Goal: Task Accomplishment & Management: Use online tool/utility

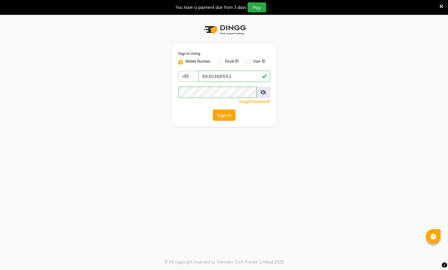
click at [222, 113] on button "Sign In" at bounding box center [224, 114] width 23 height 11
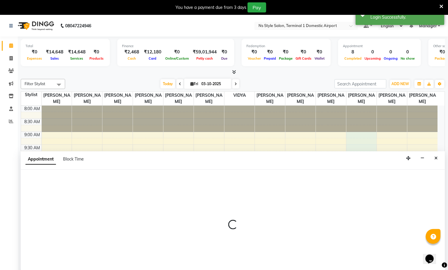
scroll to position [15, 0]
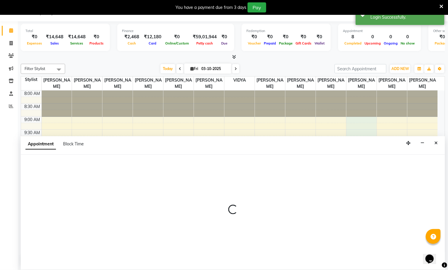
select select "47405"
select select "540"
select select "tentative"
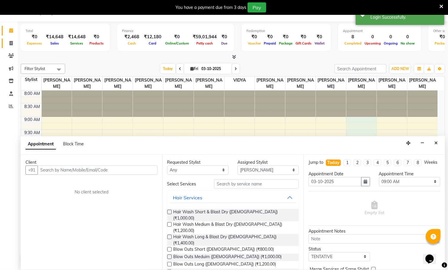
click at [11, 43] on icon at bounding box center [10, 43] width 3 height 4
select select "service"
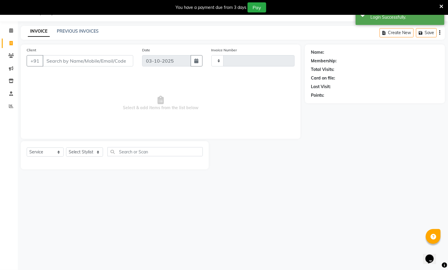
type input "1650"
select select "5659"
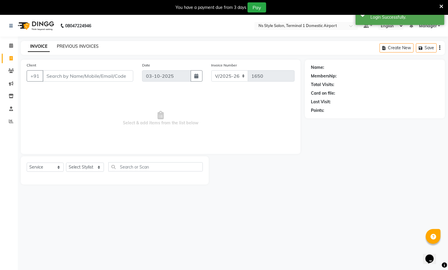
click at [86, 47] on link "PREVIOUS INVOICES" at bounding box center [78, 46] width 42 height 5
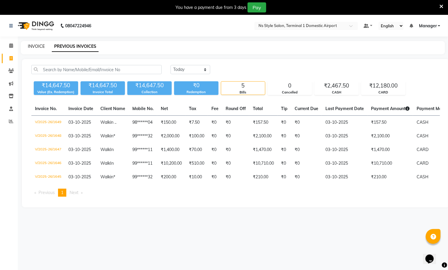
click at [32, 47] on link "INVOICE" at bounding box center [36, 46] width 17 height 5
select select "5659"
select select "service"
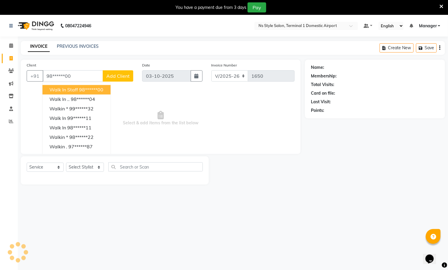
type input "98******00"
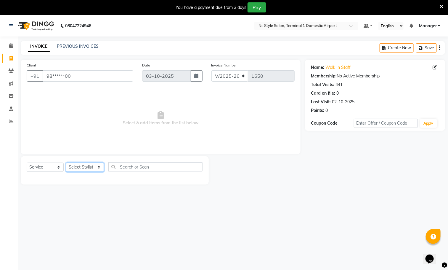
click at [85, 164] on select "Select Stylist [PERSON_NAME] [PERSON_NAME] [PERSON_NAME] GRROWWIDE [PERSON_NAME…" at bounding box center [85, 166] width 38 height 9
select select "39791"
click at [66, 162] on select "Select Stylist [PERSON_NAME] [PERSON_NAME] [PERSON_NAME] GRROWWIDE [PERSON_NAME…" at bounding box center [85, 166] width 38 height 9
click at [43, 165] on select "Select Service Product Membership Package Voucher Prepaid Gift Card" at bounding box center [45, 166] width 37 height 9
select select "product"
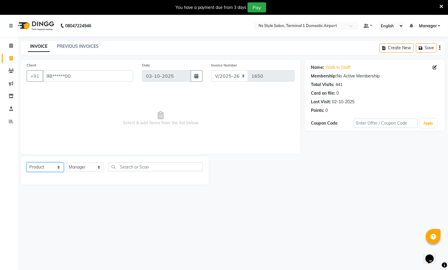
click at [27, 162] on select "Select Service Product Membership Package Voucher Prepaid Gift Card" at bounding box center [45, 166] width 37 height 9
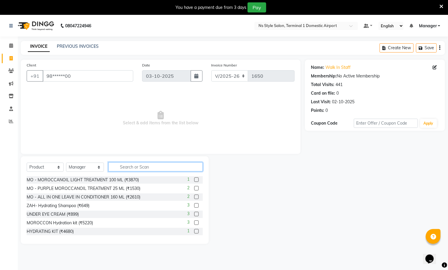
click at [135, 167] on input "text" at bounding box center [155, 166] width 95 height 9
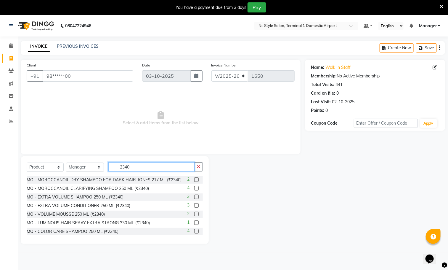
type input "2340"
click at [194, 199] on label at bounding box center [196, 196] width 4 height 4
click at [194, 199] on input "checkbox" at bounding box center [196, 197] width 4 height 4
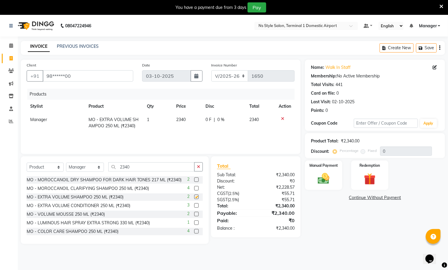
checkbox input "false"
click at [326, 181] on img at bounding box center [323, 179] width 19 height 14
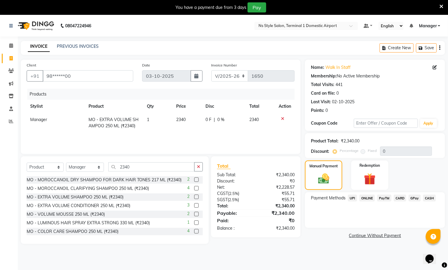
click at [399, 198] on span "CARD" at bounding box center [400, 197] width 13 height 7
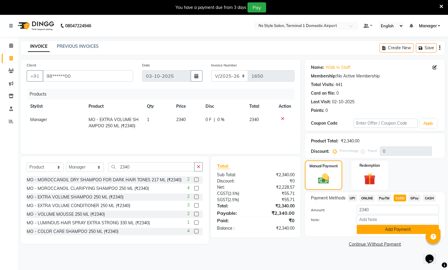
click at [389, 229] on button "Add Payment" at bounding box center [398, 229] width 82 height 9
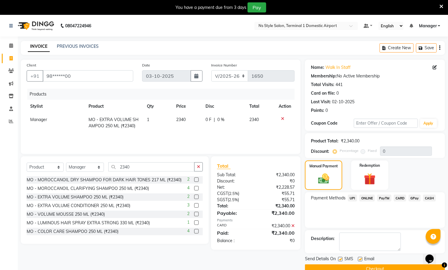
click at [394, 265] on button "Checkout" at bounding box center [375, 268] width 140 height 9
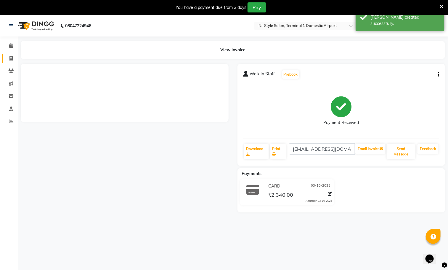
click at [12, 59] on icon at bounding box center [10, 58] width 3 height 4
select select "service"
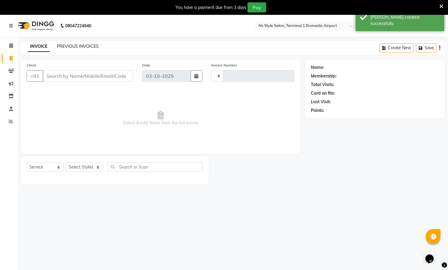
click at [76, 46] on link "PREVIOUS INVOICES" at bounding box center [78, 46] width 42 height 5
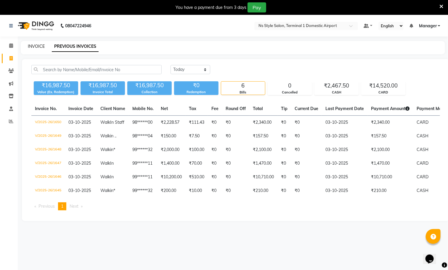
click at [36, 47] on link "INVOICE" at bounding box center [36, 46] width 17 height 5
select select "5659"
select select "service"
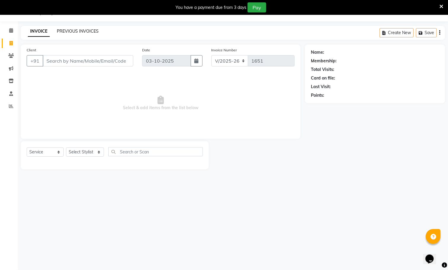
click at [80, 30] on link "PREVIOUS INVOICES" at bounding box center [78, 30] width 42 height 5
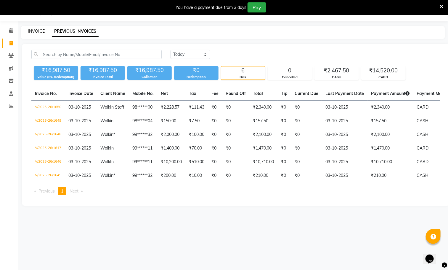
click at [34, 31] on link "INVOICE" at bounding box center [36, 30] width 17 height 5
select select "5659"
select select "service"
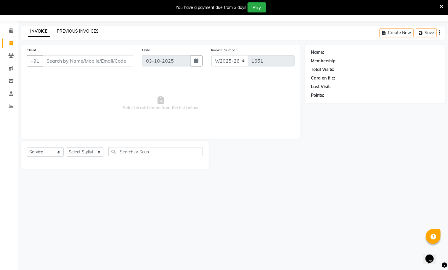
click at [92, 31] on link "PREVIOUS INVOICES" at bounding box center [78, 30] width 42 height 5
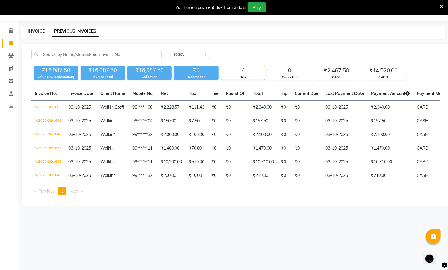
click at [37, 31] on link "INVOICE" at bounding box center [36, 30] width 17 height 5
select select "5659"
select select "service"
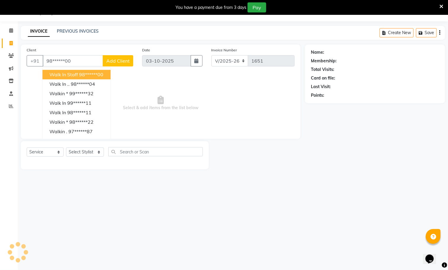
type input "98******00"
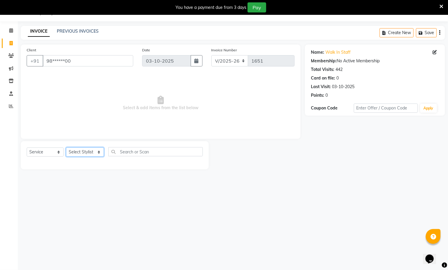
click at [86, 151] on select "Select Stylist [PERSON_NAME] [PERSON_NAME] [PERSON_NAME] GRROWWIDE [PERSON_NAME…" at bounding box center [85, 151] width 38 height 9
select select "39681"
click at [66, 147] on select "Select Stylist [PERSON_NAME] [PERSON_NAME] [PERSON_NAME] GRROWWIDE [PERSON_NAME…" at bounding box center [85, 151] width 38 height 9
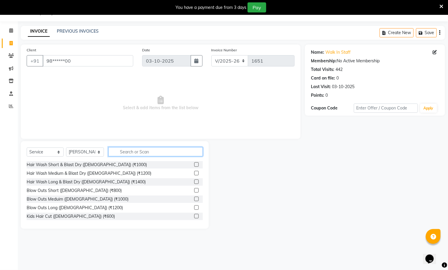
click at [147, 151] on input "text" at bounding box center [155, 151] width 95 height 9
type input "4000"
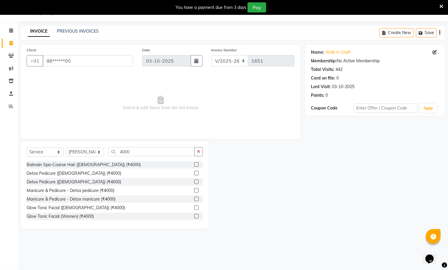
click at [194, 165] on label at bounding box center [196, 164] width 4 height 4
click at [194, 165] on input "checkbox" at bounding box center [196, 165] width 4 height 4
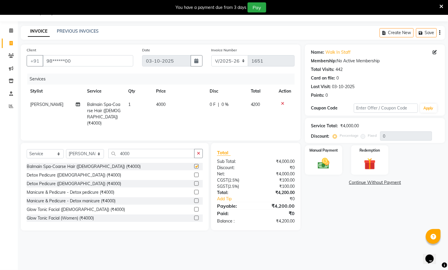
checkbox input "false"
click at [92, 152] on select "Select Stylist [PERSON_NAME] [PERSON_NAME] [PERSON_NAME] GRROWWIDE [PERSON_NAME…" at bounding box center [85, 153] width 38 height 9
select select "39689"
click at [66, 149] on select "Select Stylist [PERSON_NAME] [PERSON_NAME] [PERSON_NAME] GRROWWIDE [PERSON_NAME…" at bounding box center [85, 153] width 38 height 9
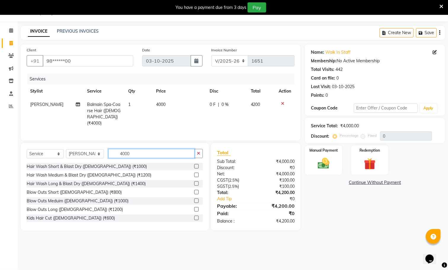
click at [149, 154] on input "4000" at bounding box center [151, 153] width 86 height 9
type input "4"
type input "3500"
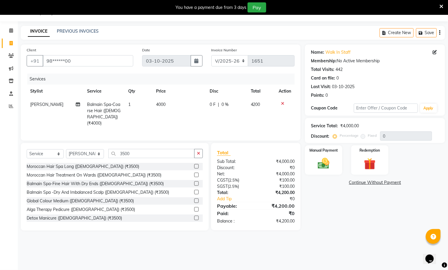
click at [194, 219] on label at bounding box center [196, 217] width 4 height 4
click at [194, 219] on input "checkbox" at bounding box center [196, 218] width 4 height 4
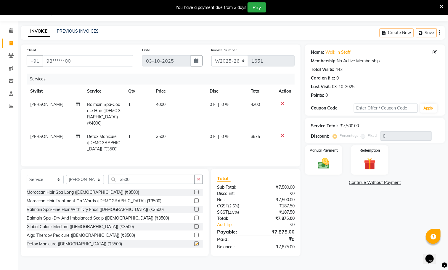
checkbox input "false"
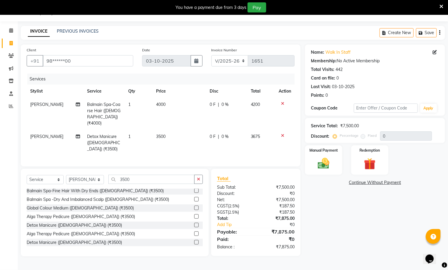
scroll to position [23, 0]
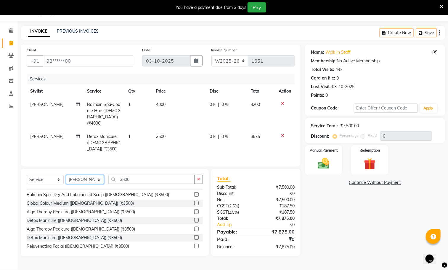
click at [94, 175] on select "Select Stylist [PERSON_NAME] [PERSON_NAME] [PERSON_NAME] GRROWWIDE [PERSON_NAME…" at bounding box center [85, 179] width 38 height 9
select select "39684"
click at [66, 175] on select "Select Stylist [PERSON_NAME] [PERSON_NAME] [PERSON_NAME] GRROWWIDE [PERSON_NAME…" at bounding box center [85, 179] width 38 height 9
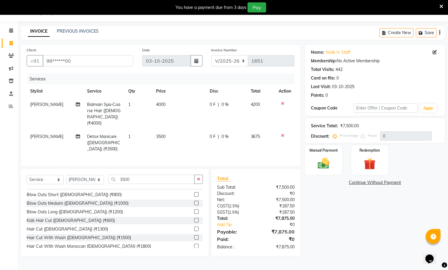
click at [104, 114] on td "Balmain Spa-Coarse Hair ([DEMOGRAPHIC_DATA]) (₹4000)" at bounding box center [104, 114] width 41 height 32
select select "39681"
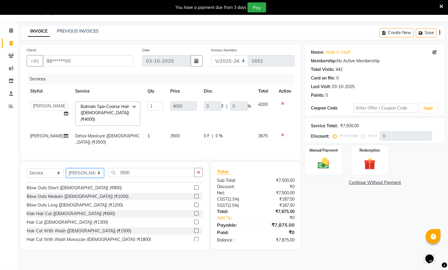
click at [86, 168] on select "Select Stylist [PERSON_NAME] [PERSON_NAME] [PERSON_NAME] GRROWWIDE [PERSON_NAME…" at bounding box center [85, 172] width 38 height 9
select select "39683"
click at [66, 168] on select "Select Stylist [PERSON_NAME] [PERSON_NAME] [PERSON_NAME] GRROWWIDE [PERSON_NAME…" at bounding box center [85, 172] width 38 height 9
click at [142, 168] on input "3500" at bounding box center [151, 172] width 86 height 9
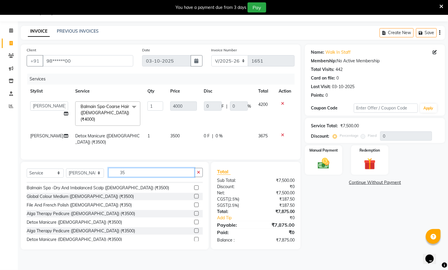
type input "3"
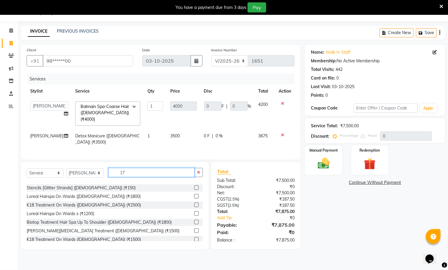
scroll to position [0, 0]
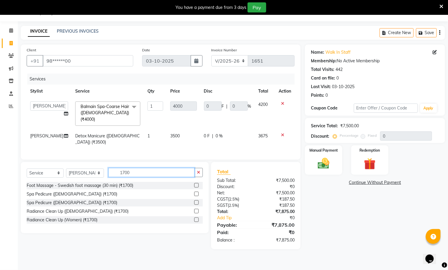
type input "1700"
click at [196, 183] on label at bounding box center [196, 185] width 4 height 4
click at [196, 183] on input "checkbox" at bounding box center [196, 185] width 4 height 4
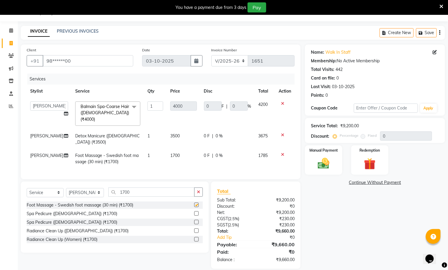
checkbox input "false"
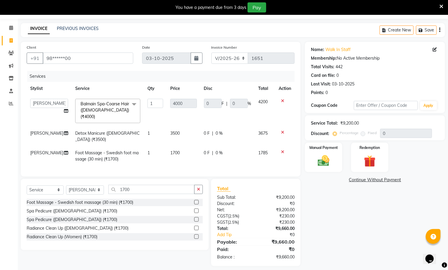
click at [283, 130] on icon at bounding box center [282, 132] width 3 height 4
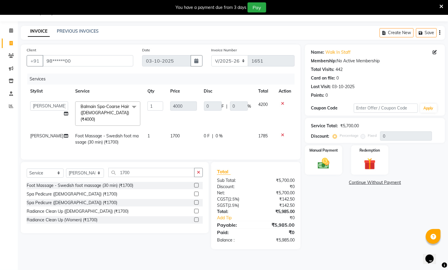
scroll to position [15, 0]
click at [84, 173] on select "Select Stylist [PERSON_NAME] [PERSON_NAME] [PERSON_NAME] GRROWWIDE [PERSON_NAME…" at bounding box center [85, 172] width 38 height 9
select select "39689"
click at [66, 169] on select "Select Stylist [PERSON_NAME] [PERSON_NAME] [PERSON_NAME] GRROWWIDE [PERSON_NAME…" at bounding box center [85, 172] width 38 height 9
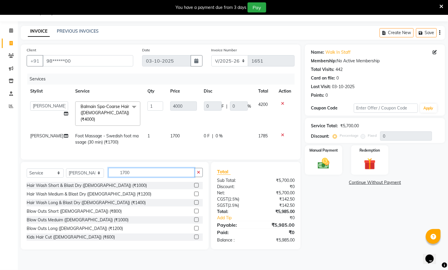
click at [143, 173] on input "1700" at bounding box center [151, 172] width 86 height 9
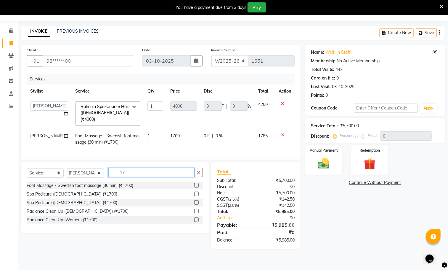
type input "1"
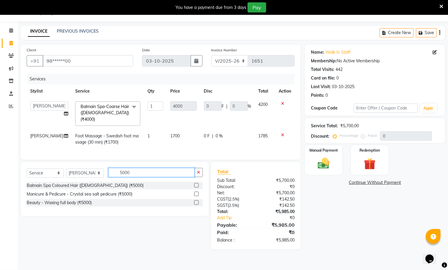
type input "5000"
click at [197, 195] on label at bounding box center [196, 193] width 4 height 4
click at [197, 195] on input "checkbox" at bounding box center [196, 194] width 4 height 4
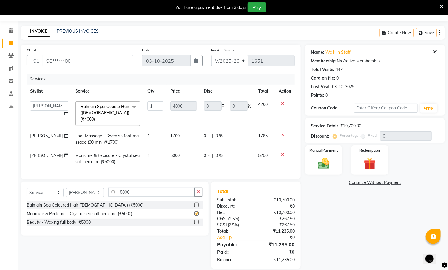
checkbox input "false"
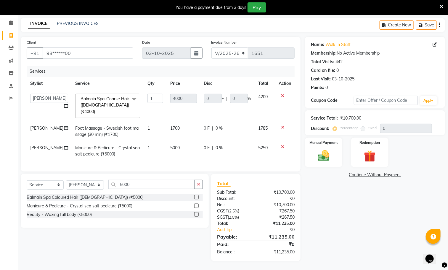
click at [320, 152] on img at bounding box center [323, 156] width 19 height 14
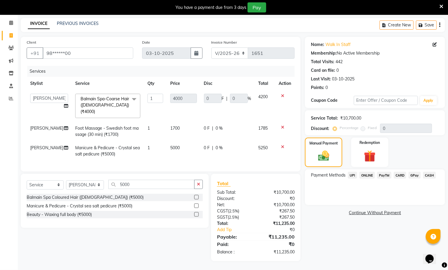
click at [399, 174] on span "CARD" at bounding box center [400, 175] width 13 height 7
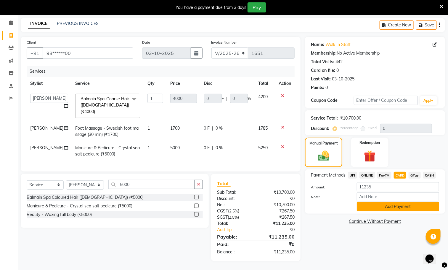
click at [407, 204] on button "Add Payment" at bounding box center [398, 206] width 82 height 9
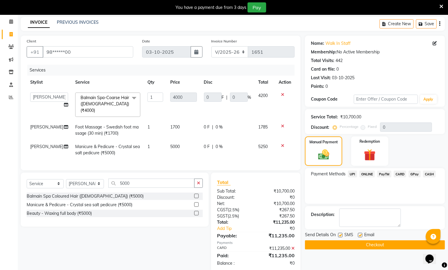
click at [398, 242] on button "Checkout" at bounding box center [375, 244] width 140 height 9
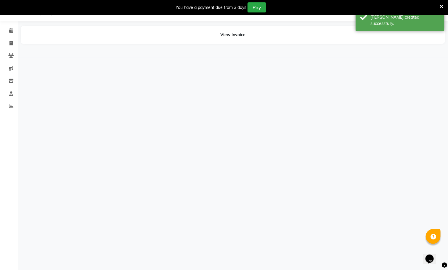
scroll to position [15, 0]
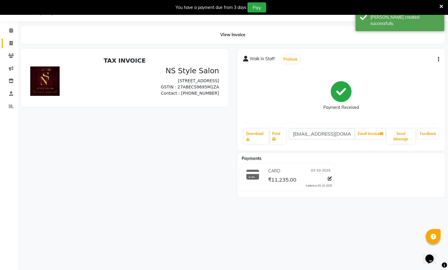
click at [11, 43] on icon at bounding box center [10, 43] width 3 height 4
select select "5659"
select select "service"
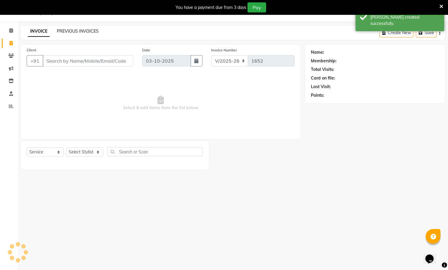
click at [77, 31] on link "PREVIOUS INVOICES" at bounding box center [78, 30] width 42 height 5
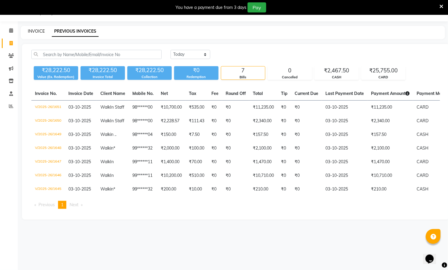
click at [33, 30] on link "INVOICE" at bounding box center [36, 30] width 17 height 5
select select "5659"
select select "service"
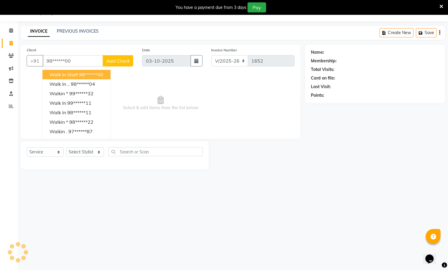
type input "98******00"
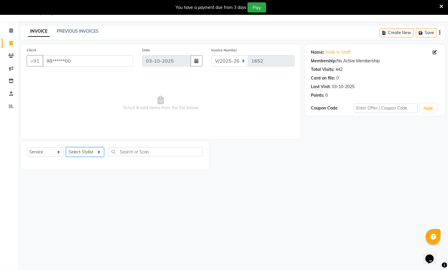
click at [86, 151] on select "Select Stylist [PERSON_NAME] [PERSON_NAME] [PERSON_NAME] GRROWWIDE [PERSON_NAME…" at bounding box center [85, 151] width 38 height 9
select select "39688"
click at [66, 147] on select "Select Stylist [PERSON_NAME] [PERSON_NAME] [PERSON_NAME] GRROWWIDE [PERSON_NAME…" at bounding box center [85, 151] width 38 height 9
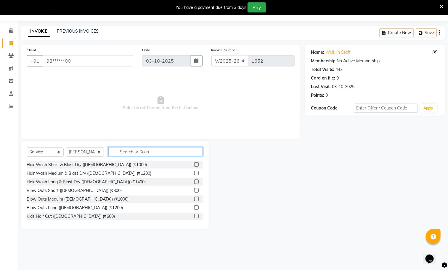
click at [144, 151] on input "text" at bounding box center [155, 151] width 95 height 9
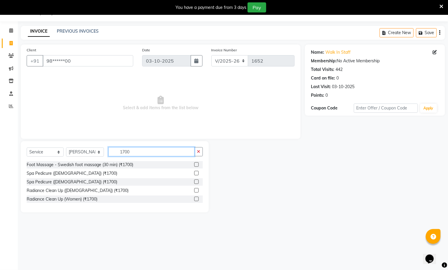
type input "1700"
click at [196, 173] on label at bounding box center [196, 173] width 4 height 4
click at [196, 173] on input "checkbox" at bounding box center [196, 173] width 4 height 4
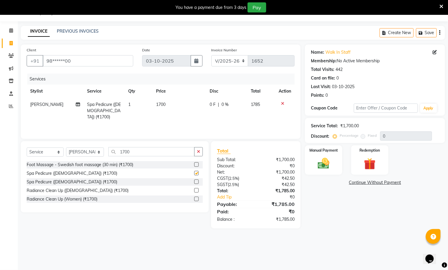
checkbox input "false"
click at [160, 151] on input "1700" at bounding box center [151, 151] width 86 height 9
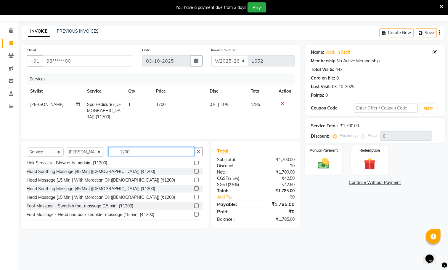
scroll to position [49, 0]
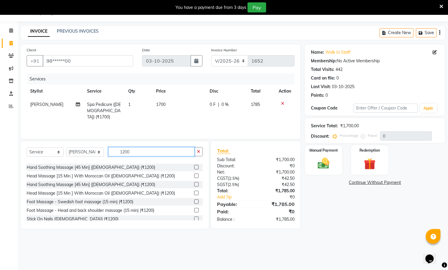
type input "1200"
click at [194, 199] on label at bounding box center [196, 201] width 4 height 4
click at [194, 200] on input "checkbox" at bounding box center [196, 202] width 4 height 4
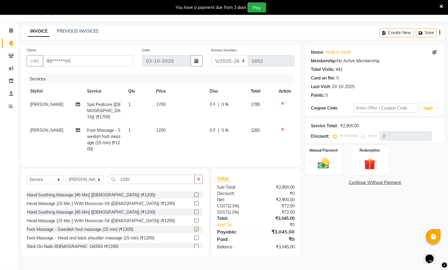
checkbox input "false"
click at [138, 177] on input "1200" at bounding box center [151, 179] width 86 height 9
type input "1"
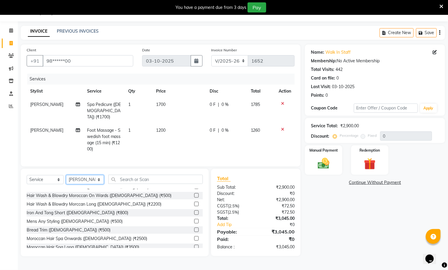
click at [87, 179] on select "Select Stylist [PERSON_NAME] [PERSON_NAME] [PERSON_NAME] GRROWWIDE [PERSON_NAME…" at bounding box center [85, 179] width 38 height 9
select select "39683"
click at [66, 175] on select "Select Stylist [PERSON_NAME] [PERSON_NAME] [PERSON_NAME] GRROWWIDE [PERSON_NAME…" at bounding box center [85, 179] width 38 height 9
click at [151, 179] on input "text" at bounding box center [155, 179] width 95 height 9
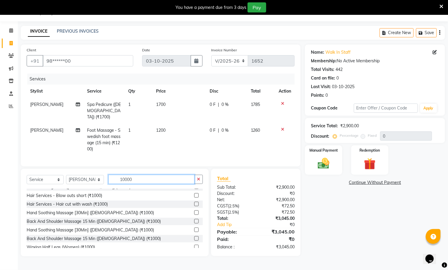
scroll to position [0, 0]
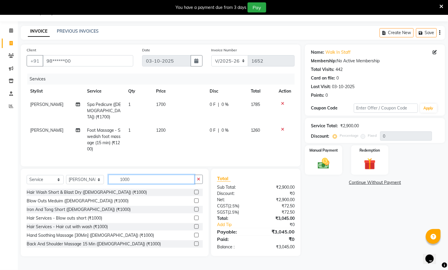
type input "1000"
click at [194, 244] on label at bounding box center [196, 243] width 4 height 4
click at [194, 244] on input "checkbox" at bounding box center [196, 244] width 4 height 4
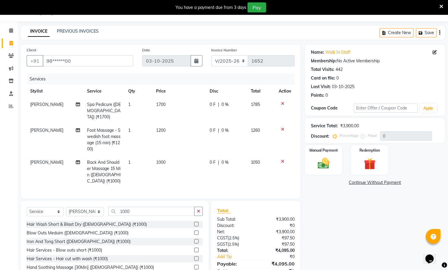
checkbox input "false"
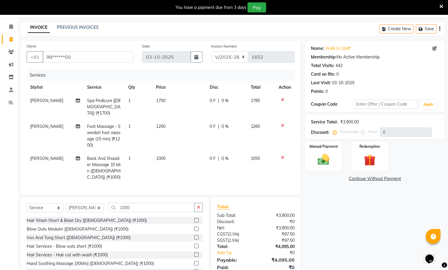
scroll to position [37, 0]
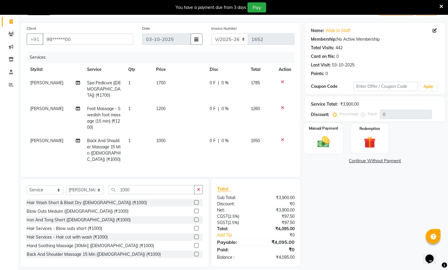
click at [325, 132] on div "Manual Payment" at bounding box center [324, 138] width 39 height 31
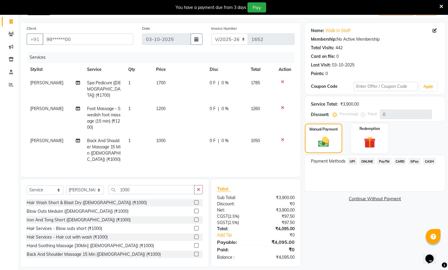
click at [432, 161] on span "CASH" at bounding box center [429, 161] width 13 height 7
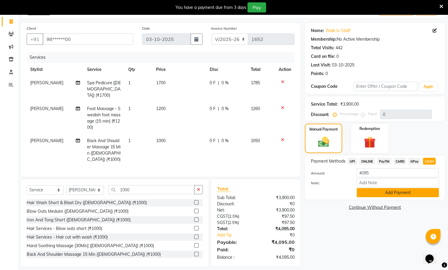
click at [407, 194] on button "Add Payment" at bounding box center [398, 192] width 82 height 9
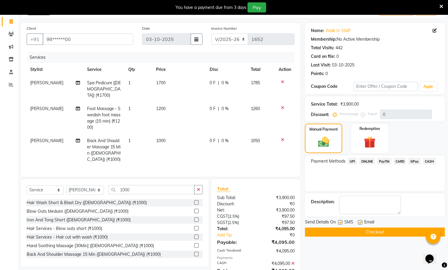
click at [396, 229] on button "Checkout" at bounding box center [375, 231] width 140 height 9
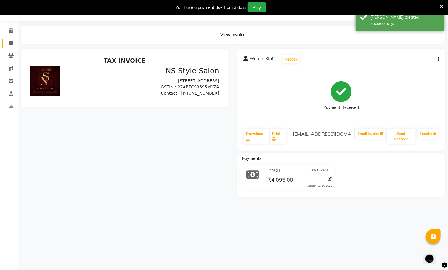
click at [11, 43] on icon at bounding box center [10, 43] width 3 height 4
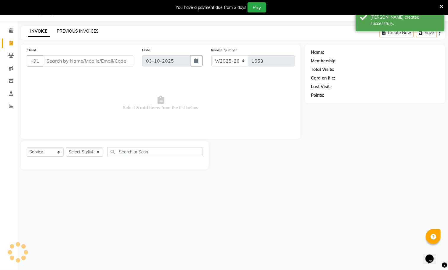
click at [72, 31] on link "PREVIOUS INVOICES" at bounding box center [78, 30] width 42 height 5
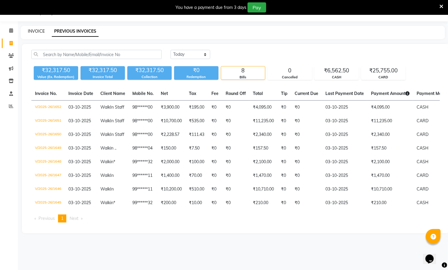
click at [39, 31] on link "INVOICE" at bounding box center [36, 30] width 17 height 5
select select "5659"
select select "service"
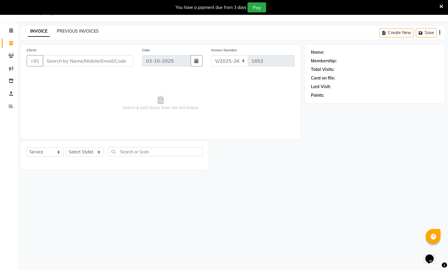
click at [84, 31] on link "PREVIOUS INVOICES" at bounding box center [78, 30] width 42 height 5
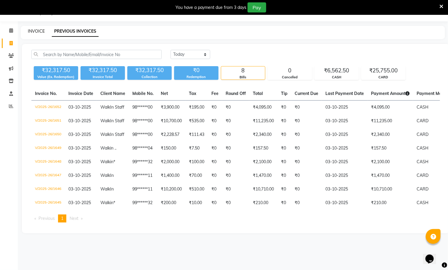
click at [38, 31] on link "INVOICE" at bounding box center [36, 30] width 17 height 5
select select "5659"
select select "service"
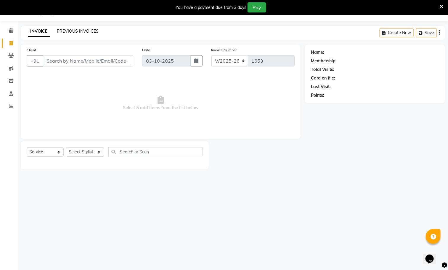
click at [85, 31] on link "PREVIOUS INVOICES" at bounding box center [78, 30] width 42 height 5
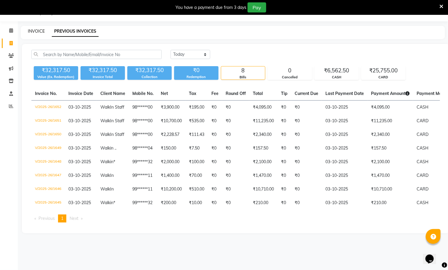
click at [38, 31] on link "INVOICE" at bounding box center [36, 30] width 17 height 5
select select "5659"
select select "service"
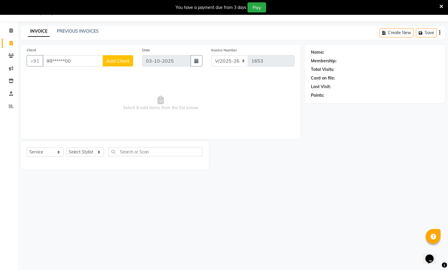
type input "98******00"
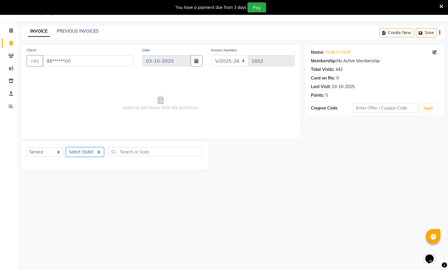
click at [87, 149] on select "Select Stylist [PERSON_NAME] [PERSON_NAME] [PERSON_NAME] GRROWWIDE [PERSON_NAME…" at bounding box center [85, 151] width 38 height 9
select select "39689"
click at [66, 147] on select "Select Stylist [PERSON_NAME] [PERSON_NAME] [PERSON_NAME] GRROWWIDE [PERSON_NAME…" at bounding box center [85, 151] width 38 height 9
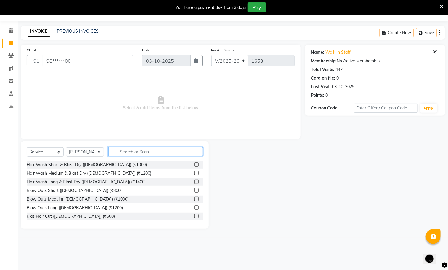
click at [154, 150] on input "text" at bounding box center [155, 151] width 95 height 9
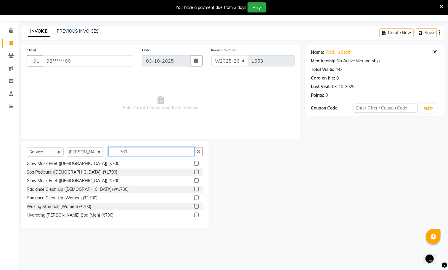
scroll to position [52, 0]
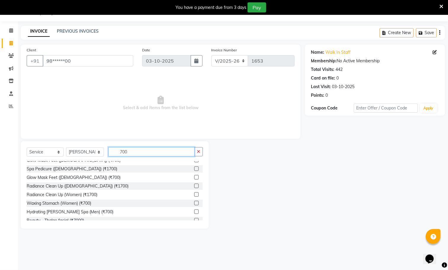
type input "700"
click at [194, 201] on label at bounding box center [196, 203] width 4 height 4
click at [194, 201] on input "checkbox" at bounding box center [196, 203] width 4 height 4
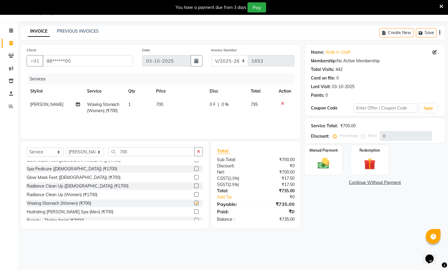
checkbox input "false"
click at [325, 159] on img at bounding box center [324, 163] width 20 height 14
click at [399, 183] on span "CARD" at bounding box center [400, 182] width 13 height 7
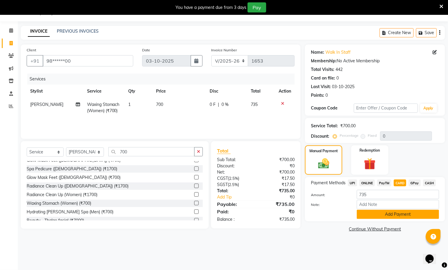
click at [396, 214] on button "Add Payment" at bounding box center [398, 213] width 82 height 9
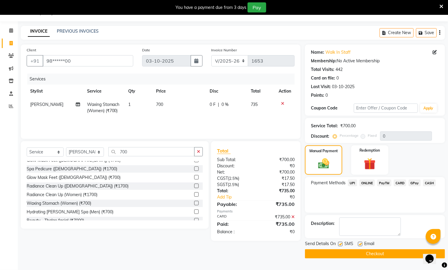
click at [396, 252] on button "Checkout" at bounding box center [375, 253] width 140 height 9
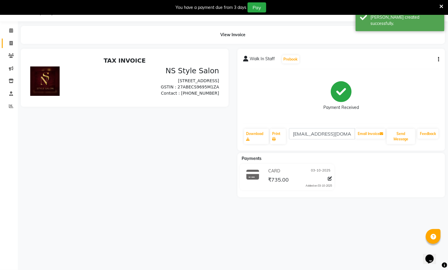
click at [9, 44] on icon at bounding box center [10, 43] width 3 height 4
select select "5659"
select select "service"
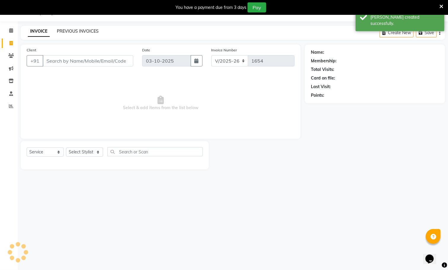
click at [79, 29] on link "PREVIOUS INVOICES" at bounding box center [78, 30] width 42 height 5
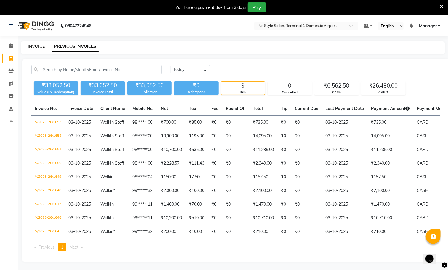
click at [37, 45] on link "INVOICE" at bounding box center [36, 46] width 17 height 5
select select "5659"
select select "service"
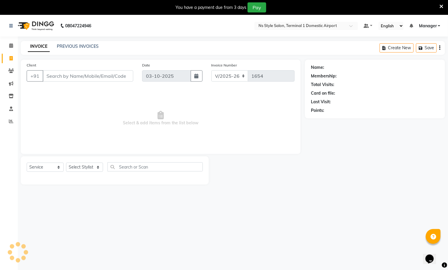
scroll to position [15, 0]
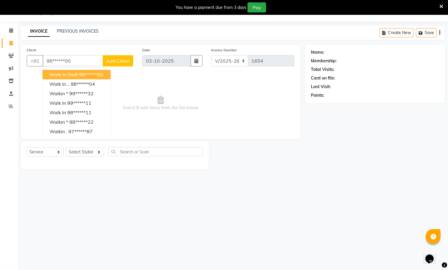
type input "98******00"
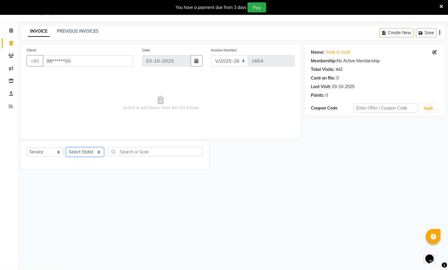
click at [88, 151] on select "Select Stylist [PERSON_NAME] [PERSON_NAME] [PERSON_NAME] GRROWWIDE [PERSON_NAME…" at bounding box center [85, 151] width 38 height 9
select select "39791"
click at [66, 147] on select "Select Stylist [PERSON_NAME] [PERSON_NAME] [PERSON_NAME] GRROWWIDE [PERSON_NAME…" at bounding box center [85, 151] width 38 height 9
click at [141, 151] on input "text" at bounding box center [155, 151] width 95 height 9
click at [39, 152] on select "Select Service Product Membership Package Voucher Prepaid Gift Card" at bounding box center [45, 151] width 37 height 9
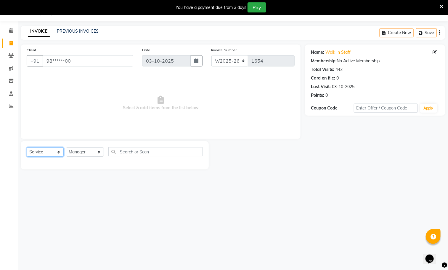
select select "product"
click at [27, 147] on select "Select Service Product Membership Package Voucher Prepaid Gift Card" at bounding box center [45, 151] width 37 height 9
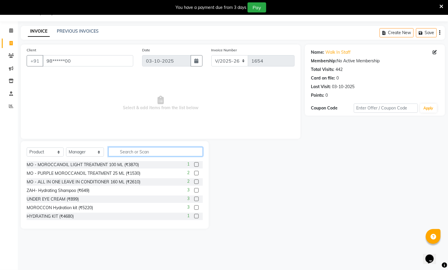
click at [144, 149] on input "text" at bounding box center [155, 151] width 95 height 9
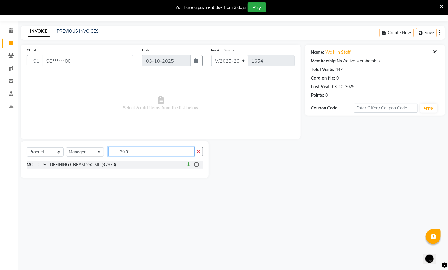
type input "2970"
click at [196, 164] on label at bounding box center [196, 164] width 4 height 4
click at [196, 164] on input "checkbox" at bounding box center [196, 165] width 4 height 4
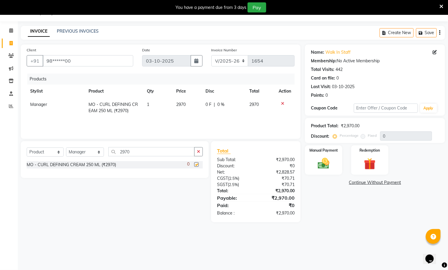
checkbox input "false"
click at [327, 155] on div "Manual Payment" at bounding box center [324, 160] width 39 height 31
click at [400, 183] on span "CARD" at bounding box center [400, 182] width 13 height 7
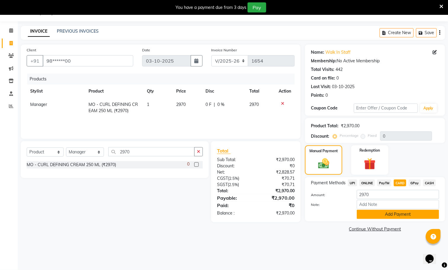
click at [409, 212] on button "Add Payment" at bounding box center [398, 213] width 82 height 9
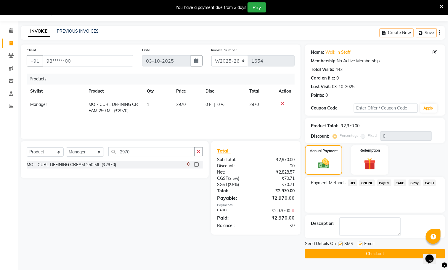
click at [392, 254] on button "Checkout" at bounding box center [375, 253] width 140 height 9
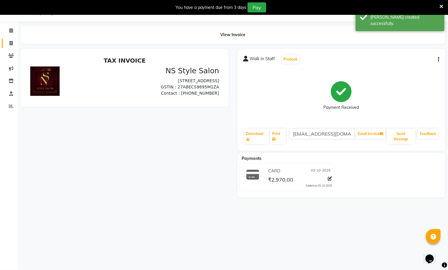
click at [11, 42] on icon at bounding box center [10, 43] width 3 height 4
select select "5659"
select select "service"
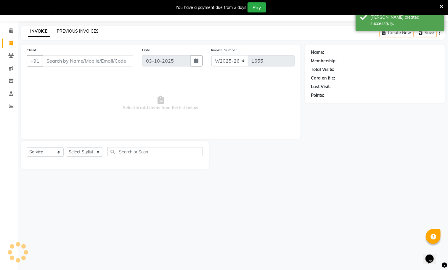
click at [82, 29] on link "PREVIOUS INVOICES" at bounding box center [78, 30] width 42 height 5
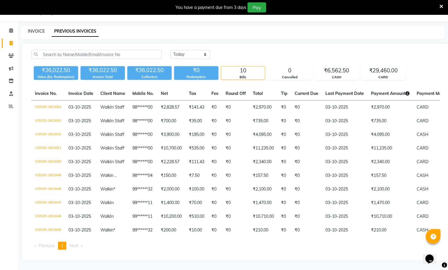
click at [35, 29] on link "INVOICE" at bounding box center [36, 30] width 17 height 5
select select "service"
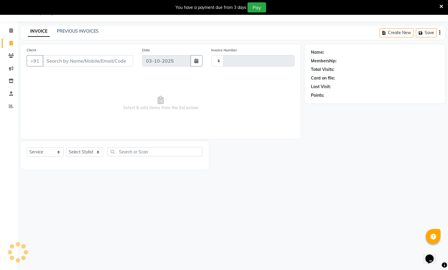
type input "1655"
select select "5659"
click at [83, 30] on link "PREVIOUS INVOICES" at bounding box center [78, 30] width 42 height 5
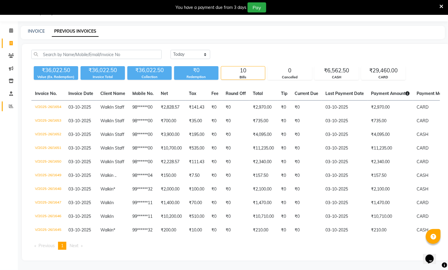
click at [11, 107] on icon at bounding box center [11, 106] width 4 height 4
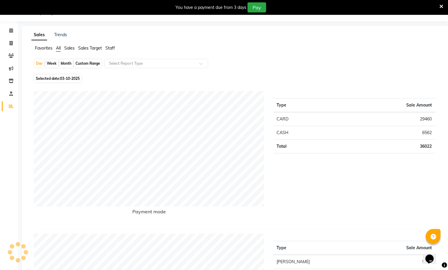
click at [112, 47] on span "Staff" at bounding box center [109, 47] width 9 height 5
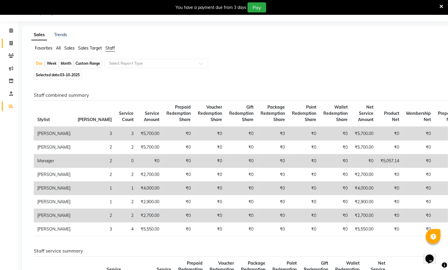
click at [11, 43] on icon at bounding box center [10, 43] width 3 height 4
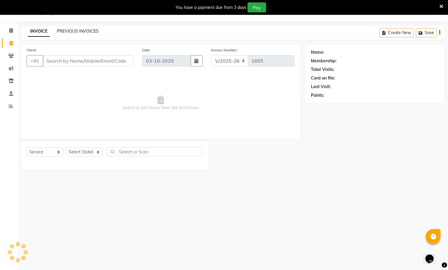
click at [76, 29] on link "PREVIOUS INVOICES" at bounding box center [78, 30] width 42 height 5
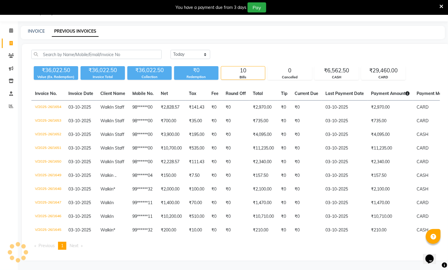
scroll to position [19, 0]
click at [184, 51] on select "[DATE] [DATE] Custom Range" at bounding box center [191, 54] width 40 height 9
select select "range"
click at [171, 50] on select "[DATE] [DATE] Custom Range" at bounding box center [191, 54] width 40 height 9
click at [247, 50] on input "03-10-2025" at bounding box center [238, 54] width 41 height 8
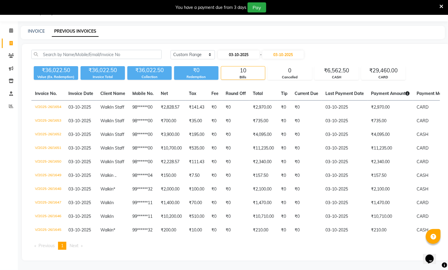
select select "10"
select select "2025"
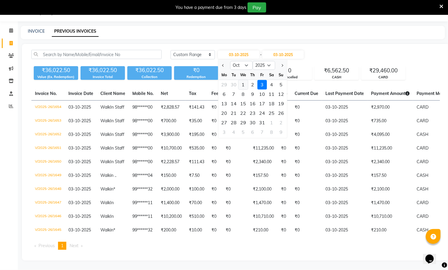
click at [244, 81] on div "1" at bounding box center [243, 84] width 9 height 9
type input "01-10-2025"
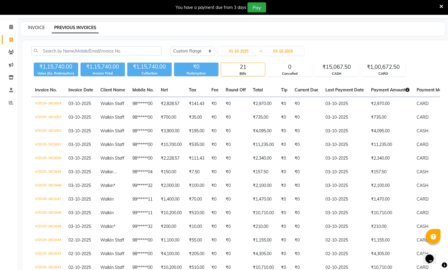
click at [34, 26] on link "INVOICE" at bounding box center [36, 27] width 17 height 5
select select "5659"
select select "service"
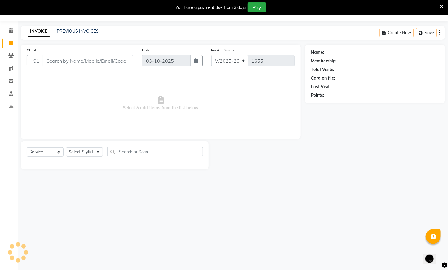
scroll to position [15, 0]
click at [71, 30] on link "PREVIOUS INVOICES" at bounding box center [78, 30] width 42 height 5
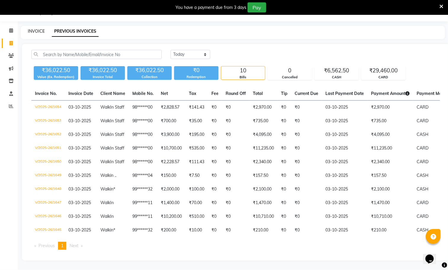
click at [39, 29] on link "INVOICE" at bounding box center [36, 30] width 17 height 5
select select "service"
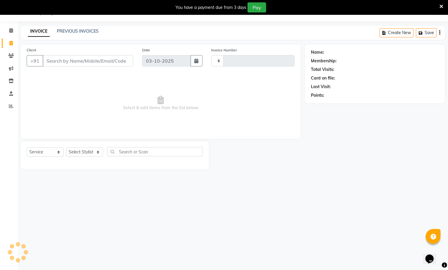
type input "1655"
select select "5659"
click at [84, 31] on link "PREVIOUS INVOICES" at bounding box center [78, 30] width 42 height 5
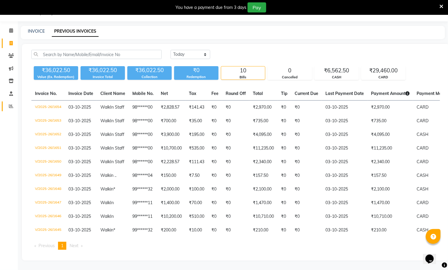
click at [11, 106] on icon at bounding box center [11, 106] width 4 height 4
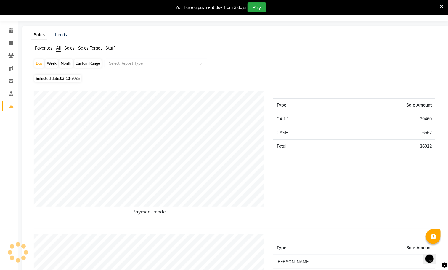
click at [111, 45] on li "Staff" at bounding box center [109, 48] width 9 height 6
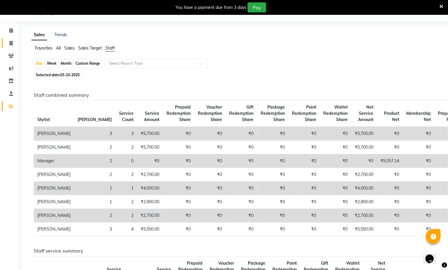
click at [11, 45] on icon at bounding box center [10, 43] width 3 height 4
select select "5659"
select select "service"
